Goal: Entertainment & Leisure: Consume media (video, audio)

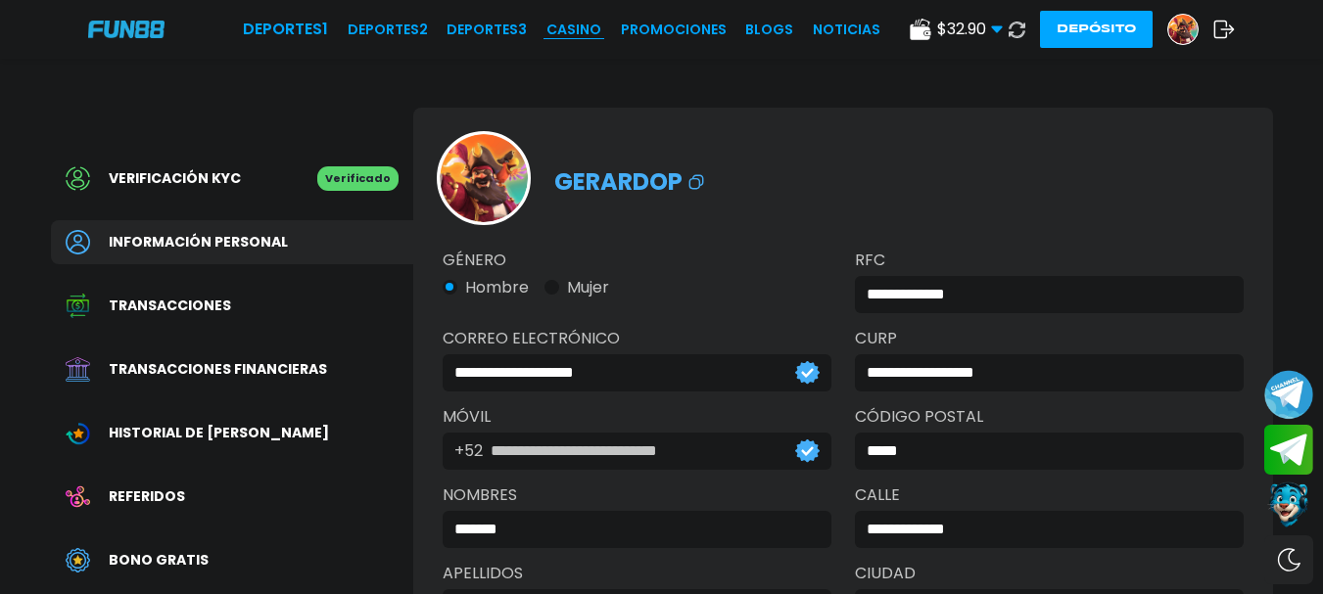
click at [588, 34] on link "CASINO" at bounding box center [573, 30] width 55 height 21
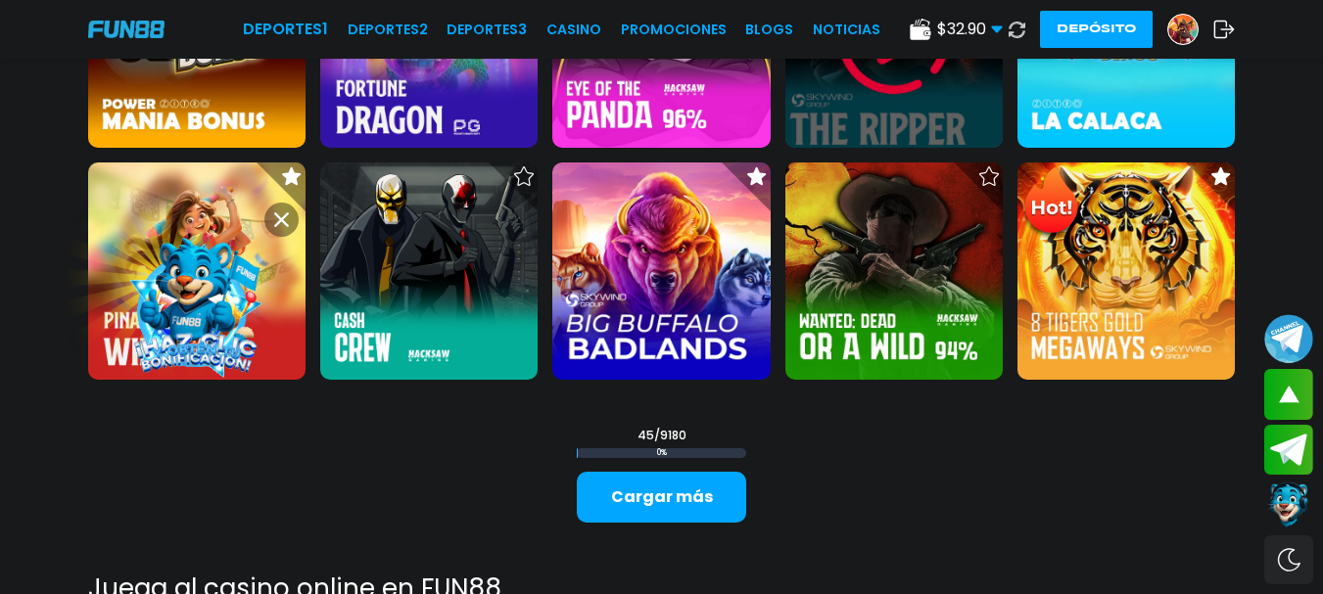
scroll to position [2109, 0]
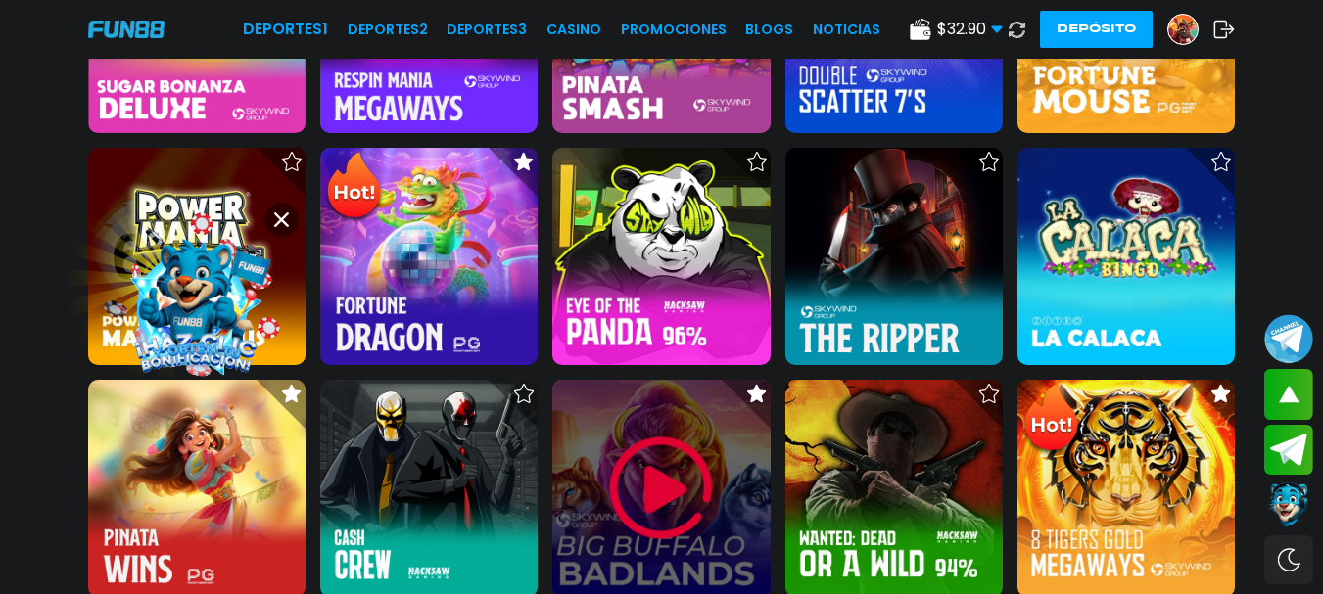
click at [657, 465] on img at bounding box center [661, 489] width 118 height 118
